Goal: Task Accomplishment & Management: Manage account settings

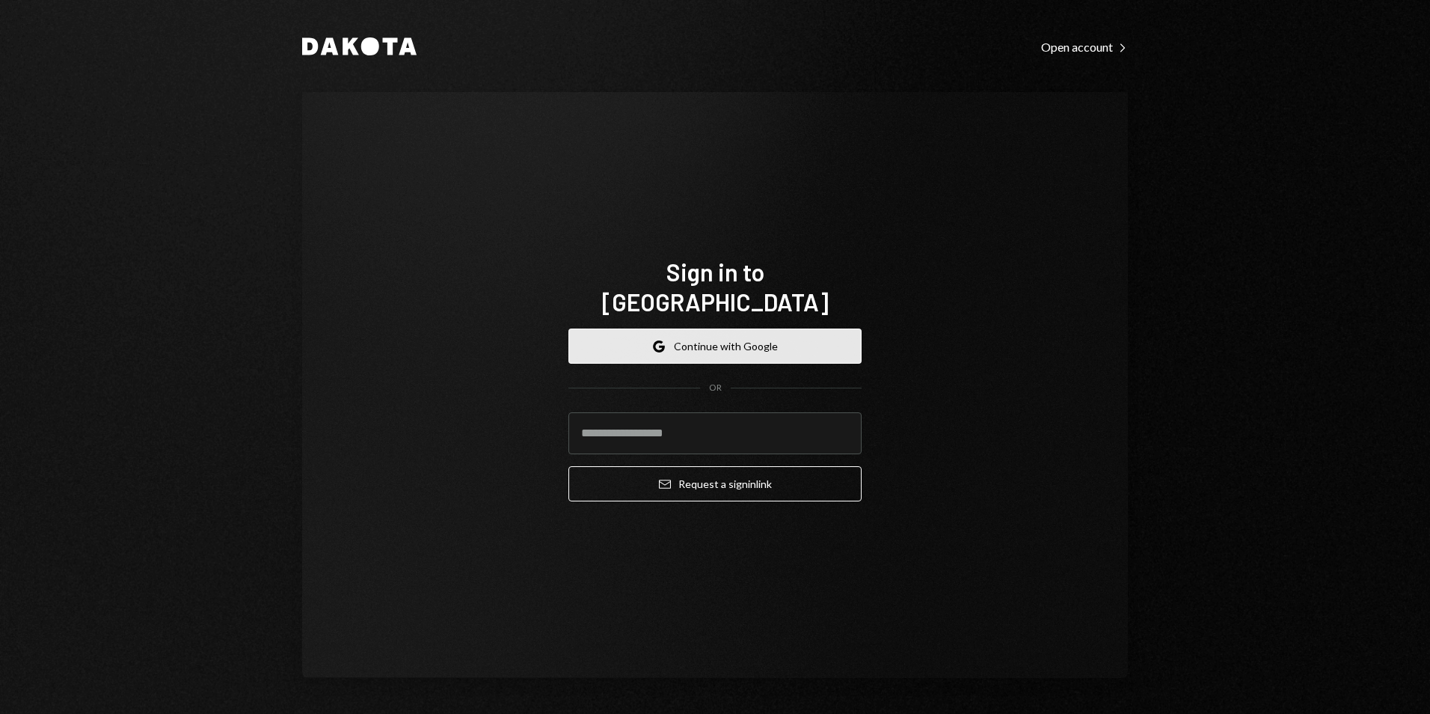
click at [696, 328] on button "Google Continue with Google" at bounding box center [715, 345] width 293 height 35
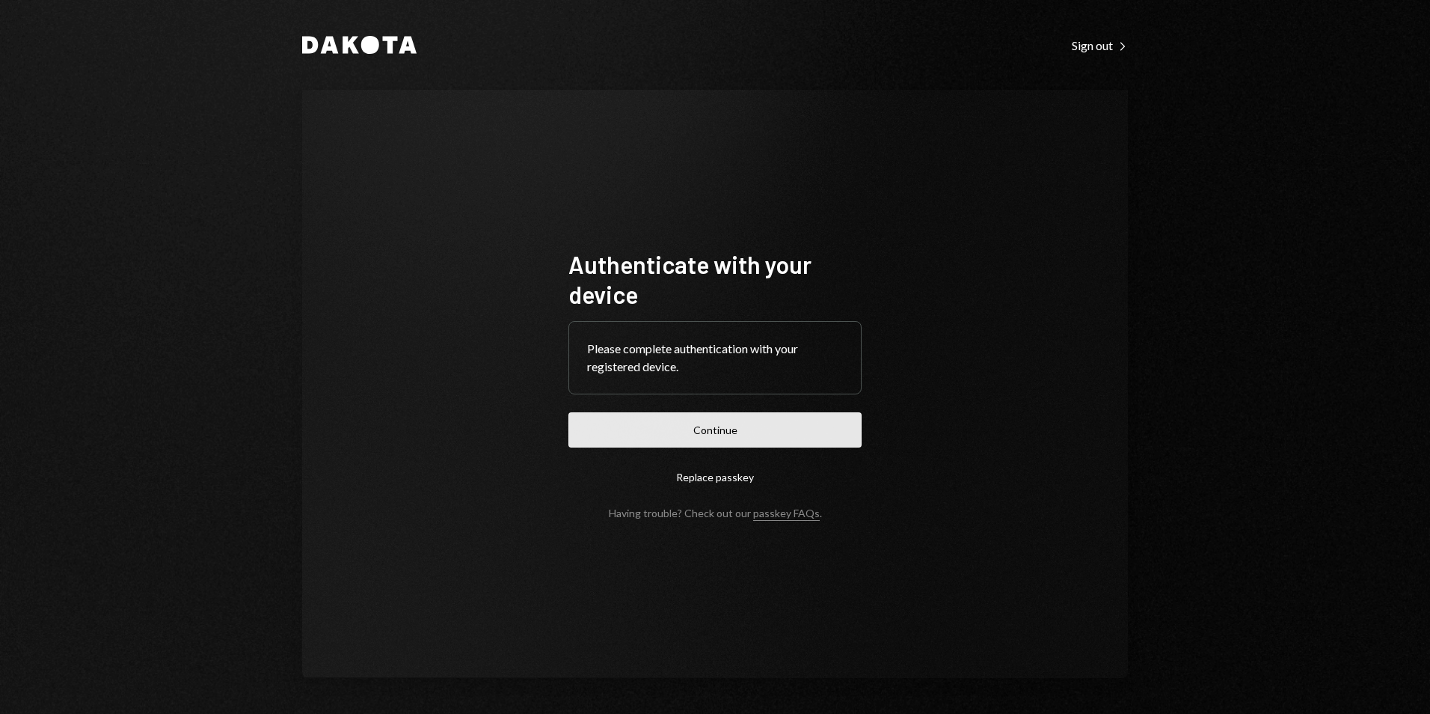
click at [811, 429] on button "Continue" at bounding box center [715, 429] width 293 height 35
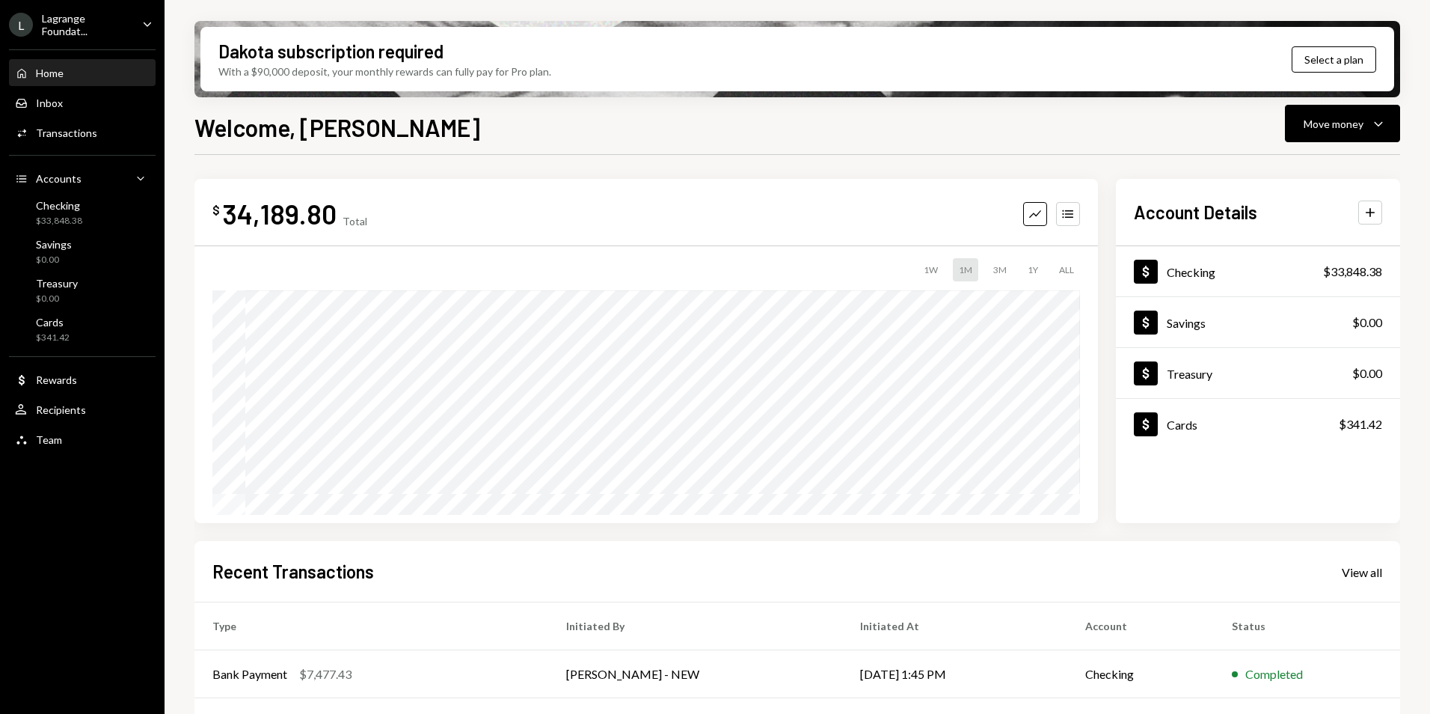
click at [120, 22] on div "Lagrange Foundat..." at bounding box center [86, 24] width 88 height 25
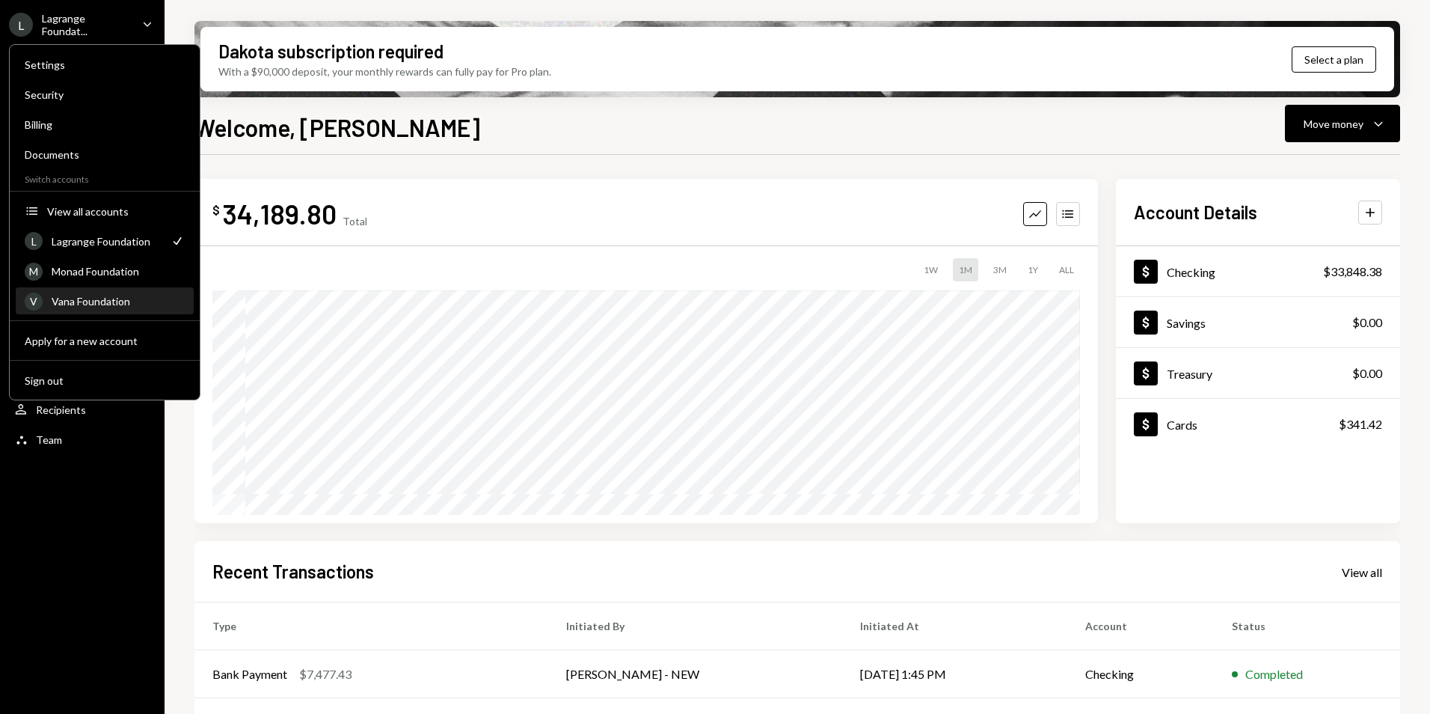
click at [109, 298] on div "Vana Foundation" at bounding box center [118, 301] width 133 height 13
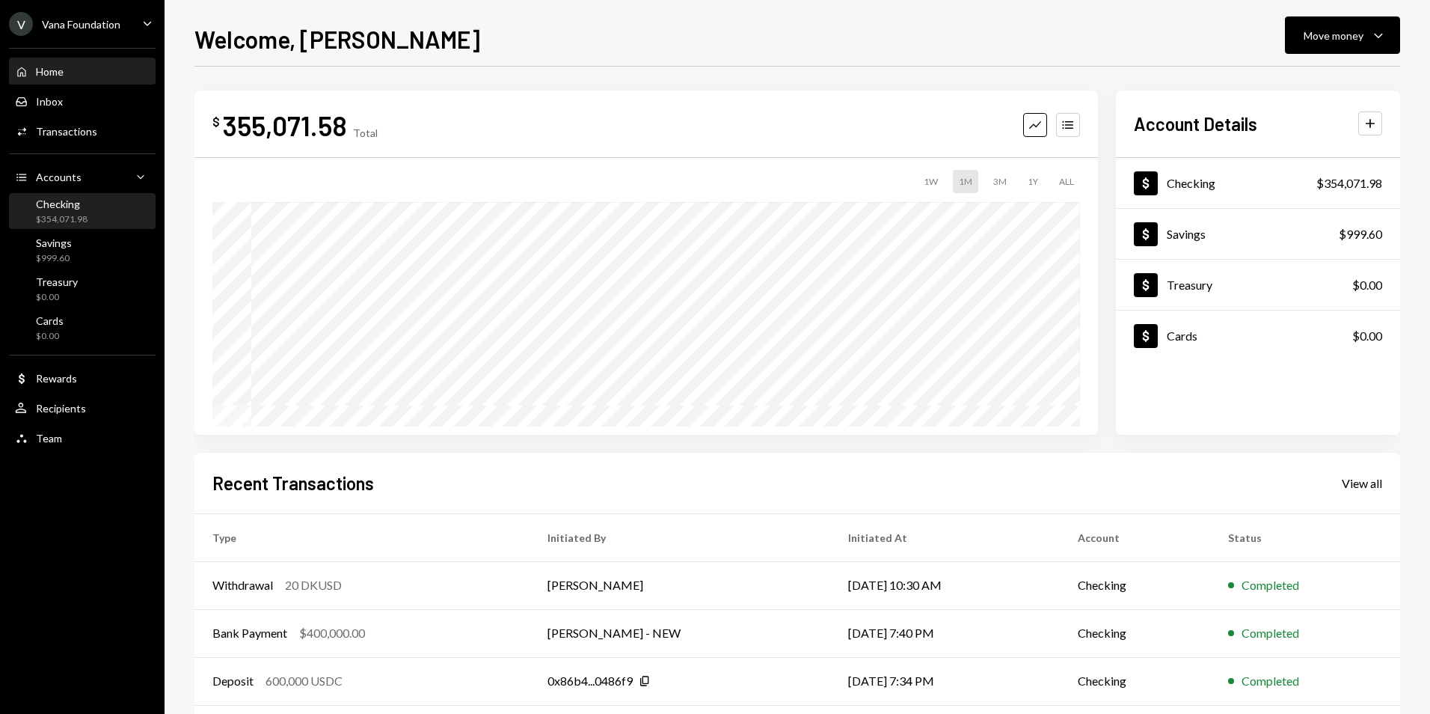
click at [72, 213] on div "$354,071.98" at bounding box center [62, 219] width 52 height 13
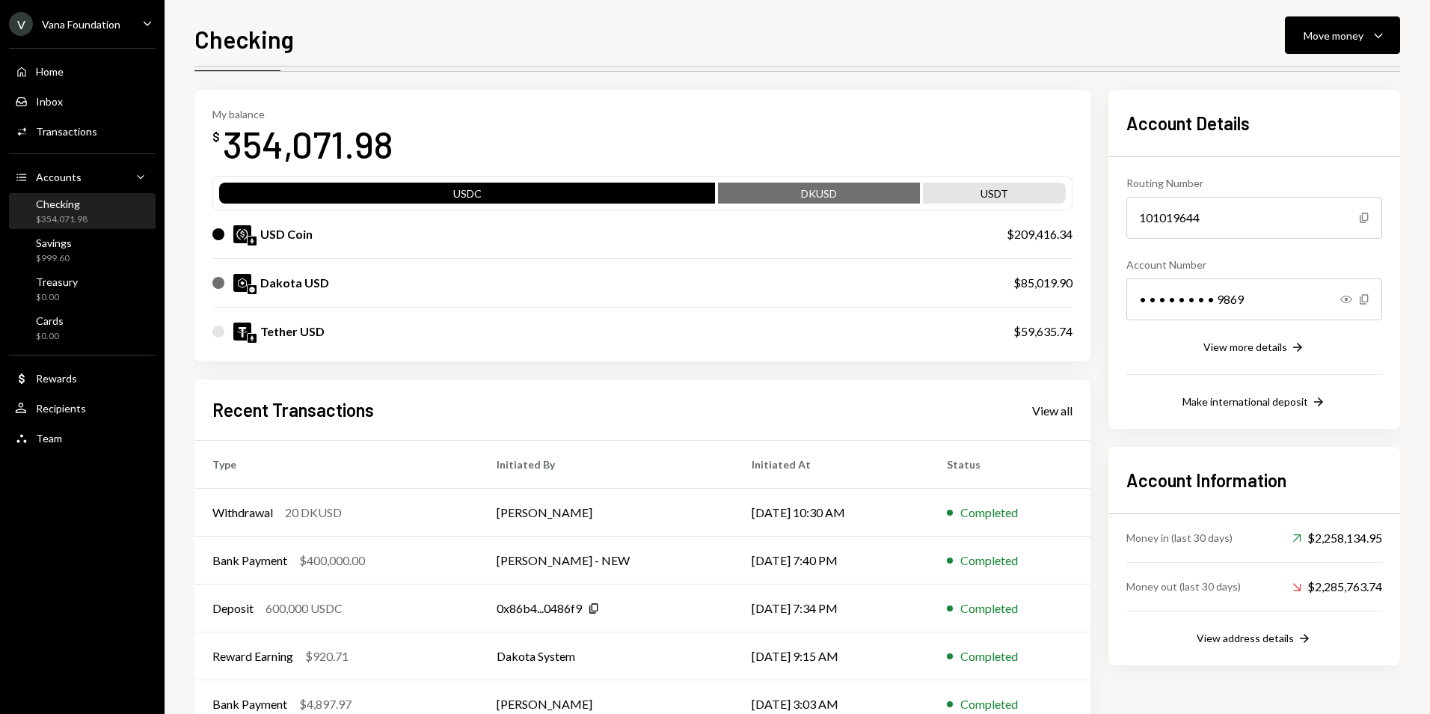
scroll to position [91, 0]
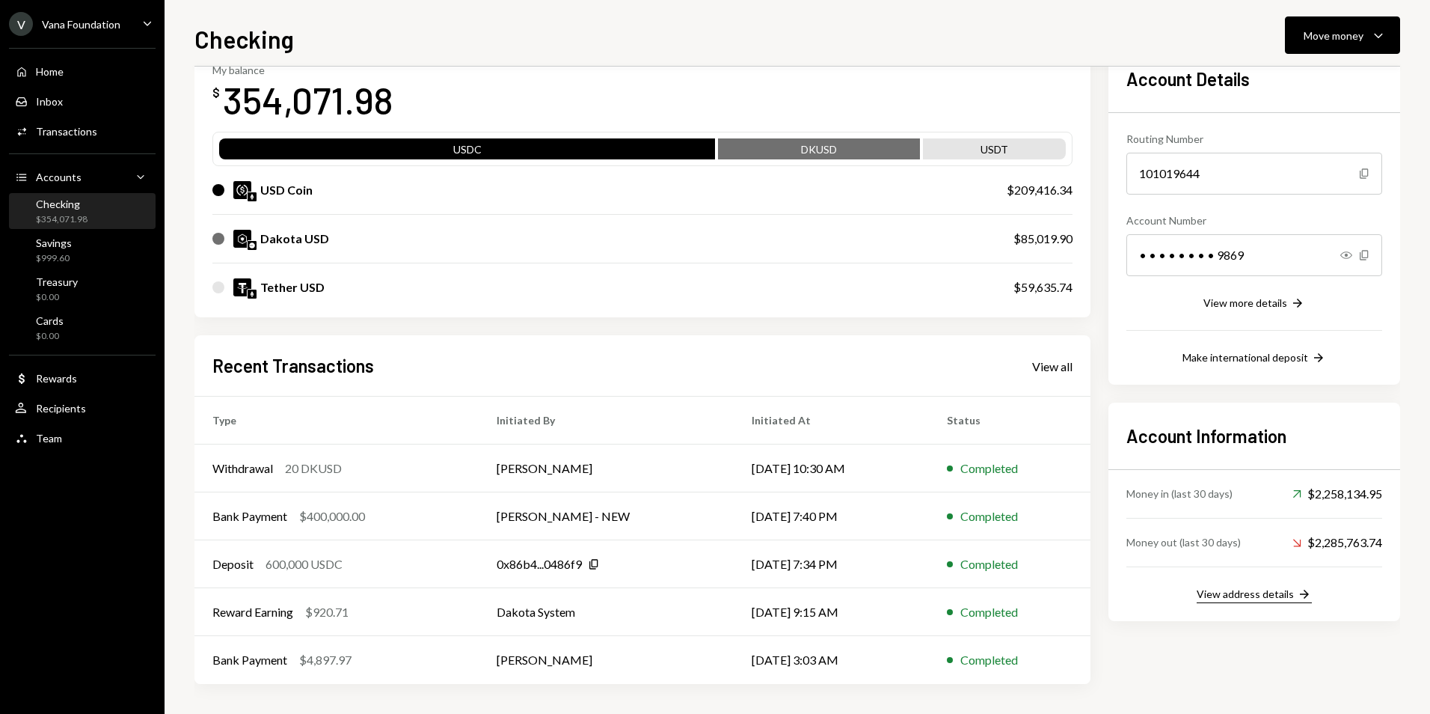
click at [1272, 594] on div "View address details" at bounding box center [1245, 593] width 97 height 13
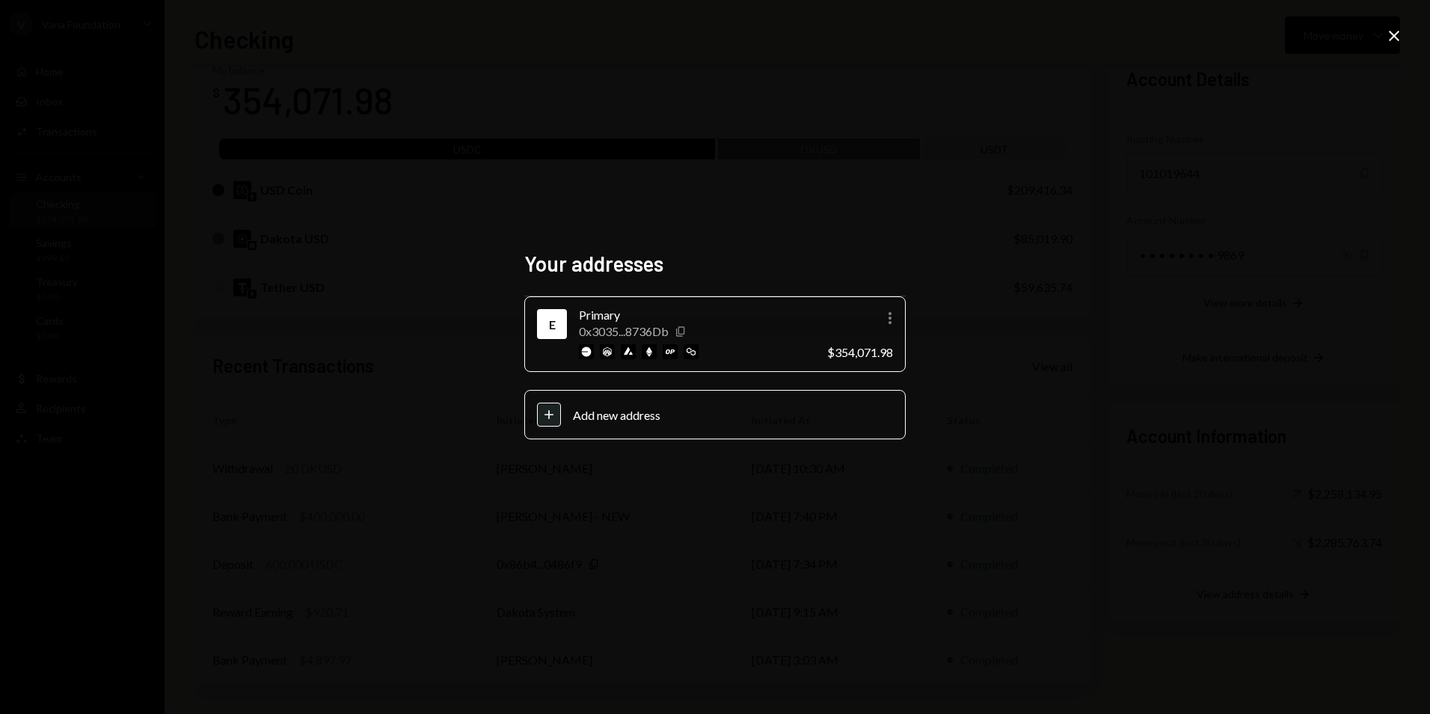
click at [683, 328] on icon "Copy" at bounding box center [681, 331] width 12 height 12
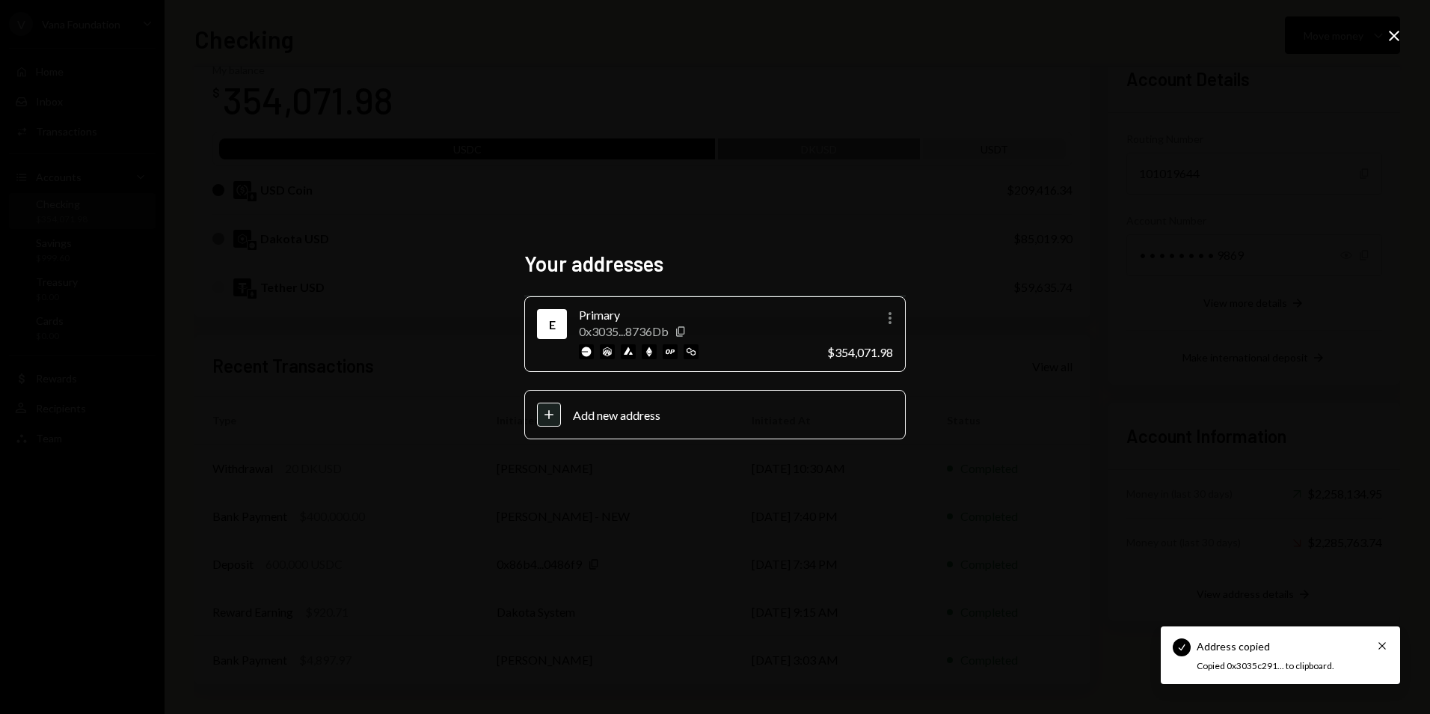
click at [1394, 31] on icon "Close" at bounding box center [1394, 36] width 18 height 18
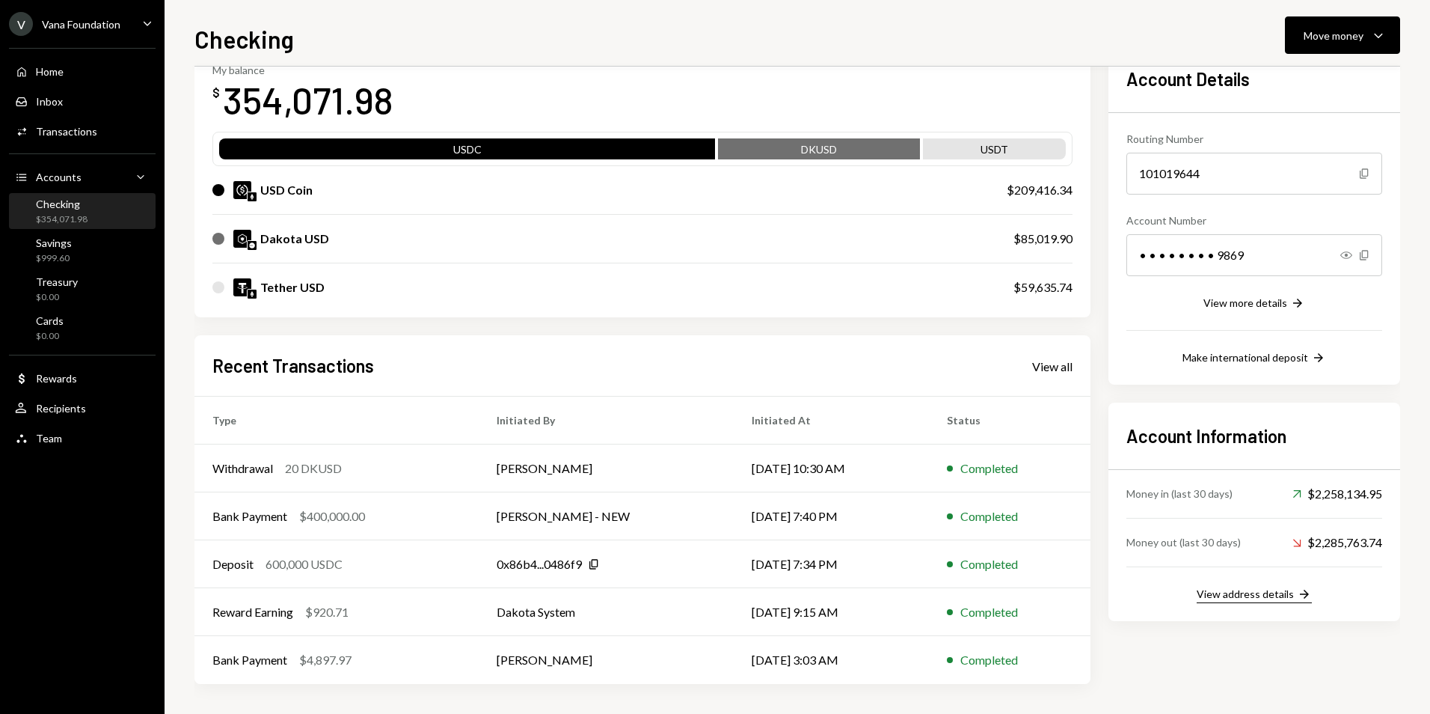
click at [1268, 598] on div "View address details" at bounding box center [1245, 593] width 97 height 13
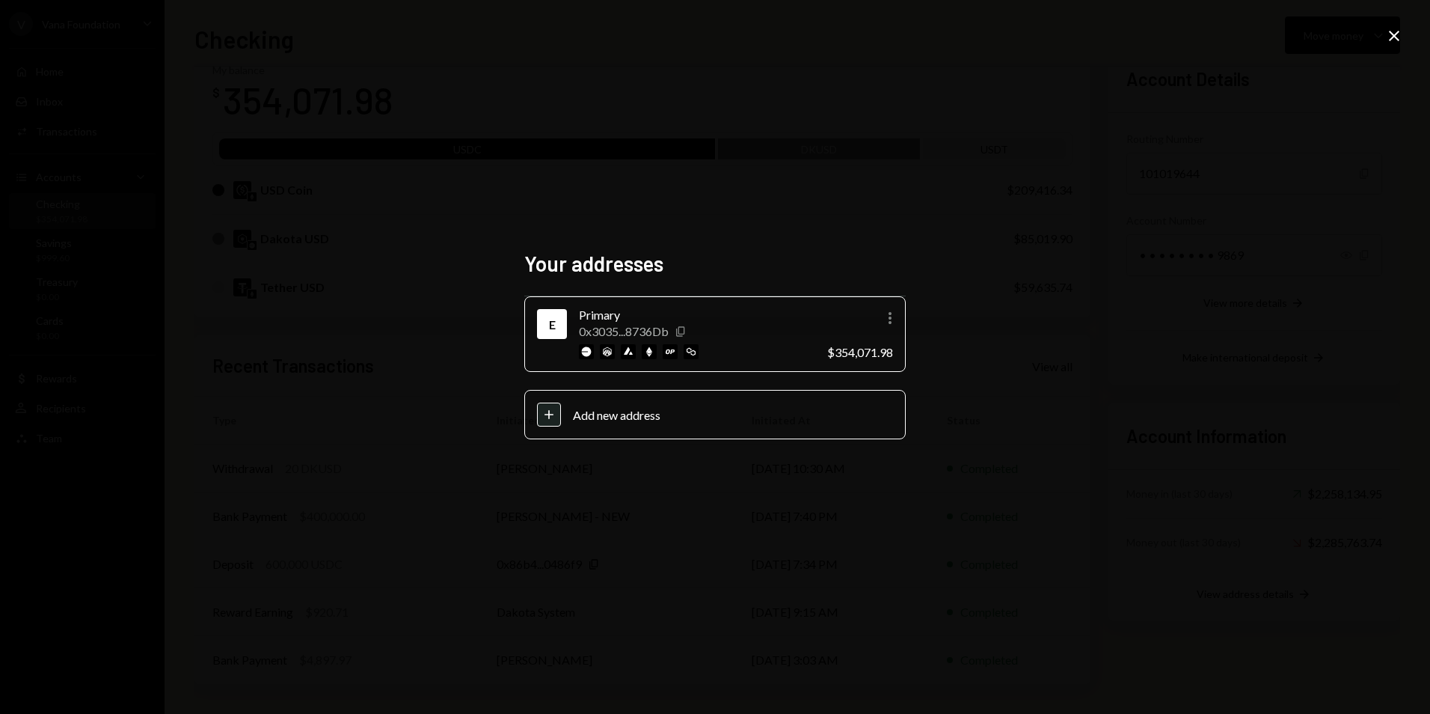
click at [682, 333] on icon "Copy" at bounding box center [681, 331] width 12 height 12
click at [1396, 41] on icon "Close" at bounding box center [1394, 36] width 18 height 18
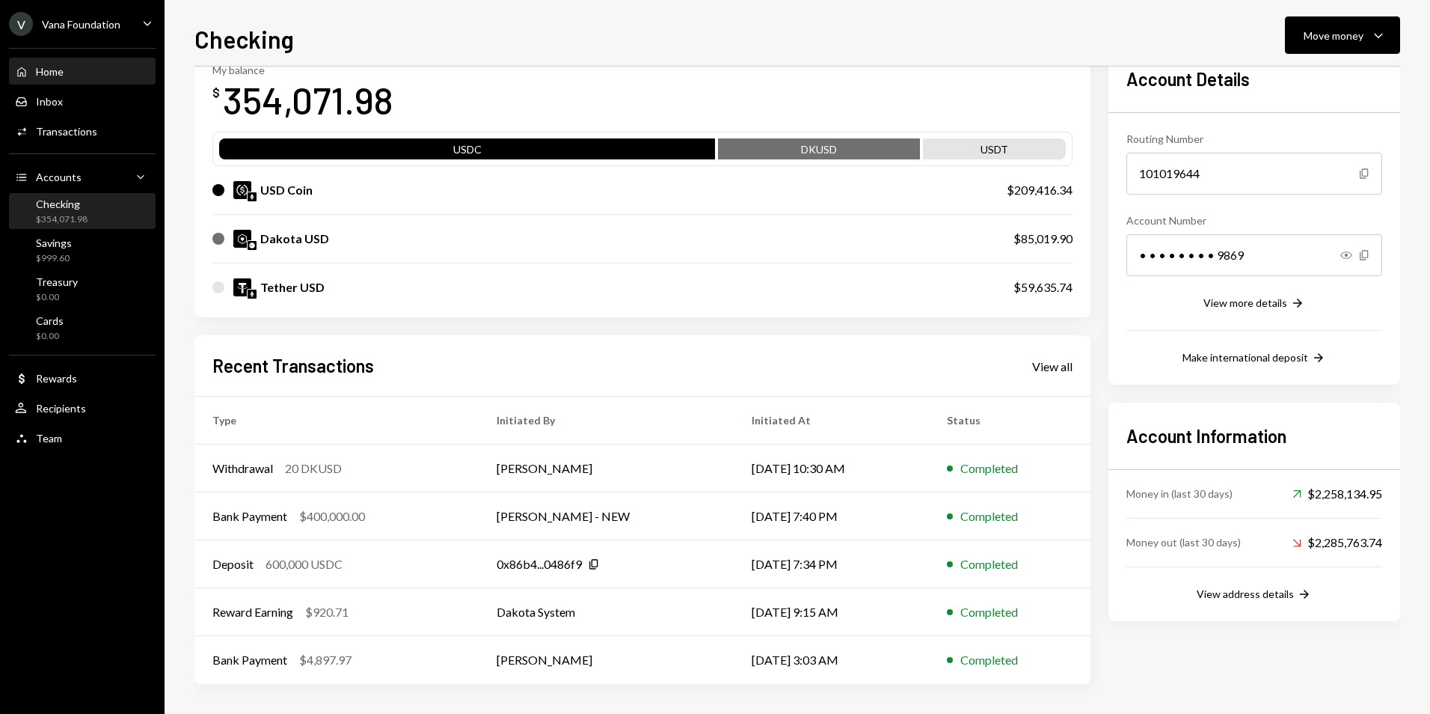
click at [46, 71] on div "Home" at bounding box center [50, 71] width 28 height 13
